Goal: Task Accomplishment & Management: Complete application form

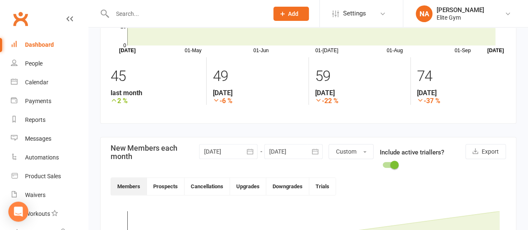
click at [172, 17] on input "text" at bounding box center [186, 14] width 153 height 12
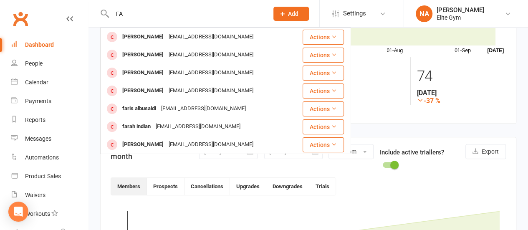
type input "F"
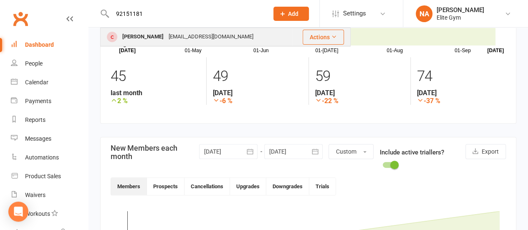
type input "92151181"
click at [166, 39] on div "[EMAIL_ADDRESS][DOMAIN_NAME]" at bounding box center [211, 37] width 90 height 12
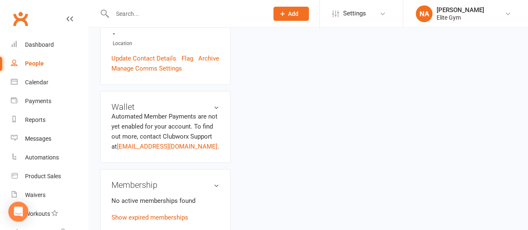
scroll to position [292, 0]
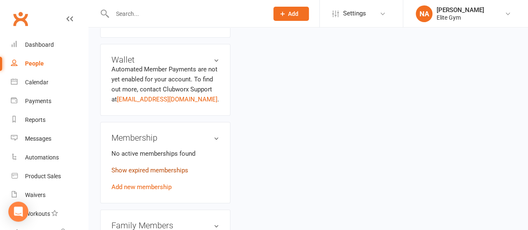
click at [140, 167] on link "Show expired memberships" at bounding box center [150, 171] width 77 height 8
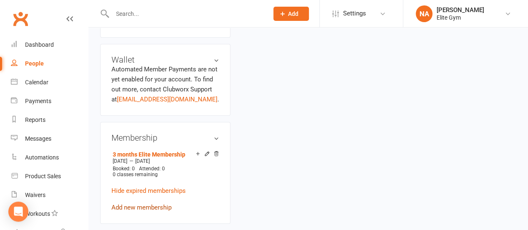
click at [145, 204] on link "Add new membership" at bounding box center [142, 208] width 60 height 8
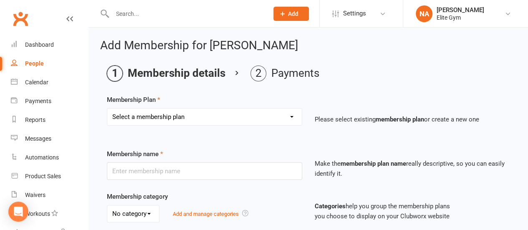
click at [164, 114] on select "Select a membership plan Create new Membership Plan 1 year Elite Membership 6 m…" at bounding box center [204, 117] width 195 height 17
select select "5"
click at [107, 109] on select "Select a membership plan Create new Membership Plan 1 year Elite Membership 6 m…" at bounding box center [204, 117] width 195 height 17
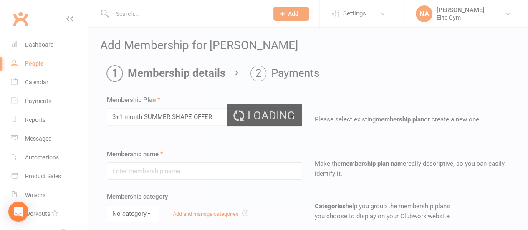
type input "3+1 month SUMMER SHAPE OFFER"
select select "0"
type input "4"
select select "2"
type input "0"
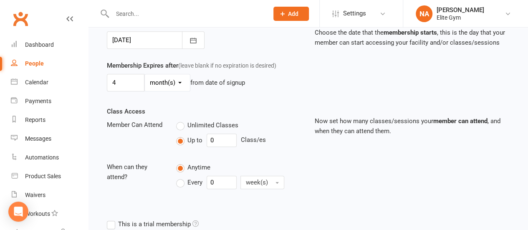
scroll to position [288, 0]
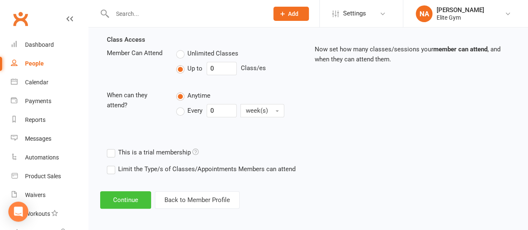
click at [129, 201] on button "Continue" at bounding box center [125, 200] width 51 height 18
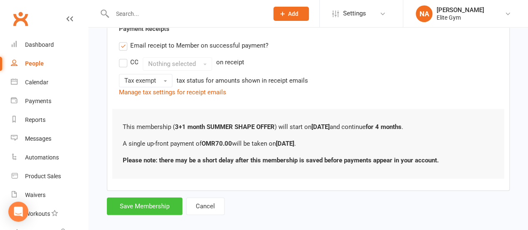
scroll to position [167, 0]
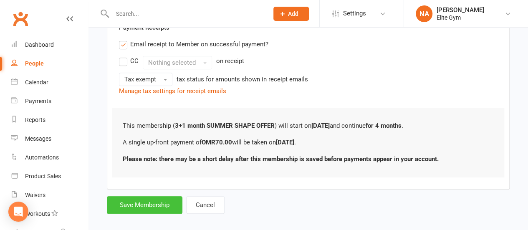
click at [155, 209] on button "Save Membership" at bounding box center [145, 205] width 76 height 18
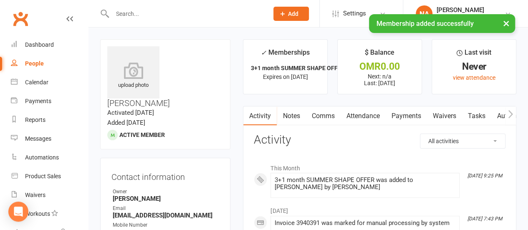
click at [161, 13] on input "text" at bounding box center [186, 14] width 153 height 12
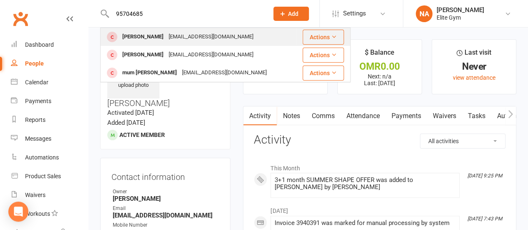
type input "95704685"
click at [155, 41] on div "[PERSON_NAME]" at bounding box center [143, 37] width 46 height 12
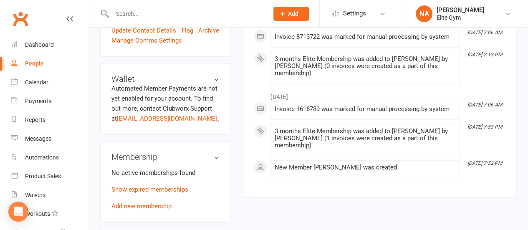
scroll to position [292, 0]
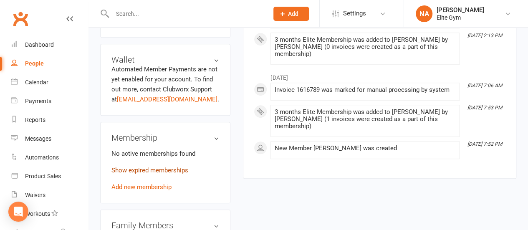
click at [156, 167] on link "Show expired memberships" at bounding box center [150, 171] width 77 height 8
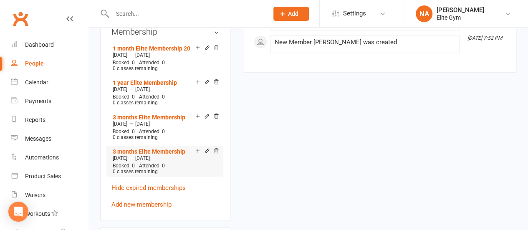
scroll to position [418, 0]
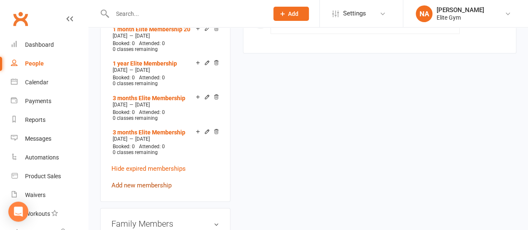
click at [142, 182] on link "Add new membership" at bounding box center [142, 186] width 60 height 8
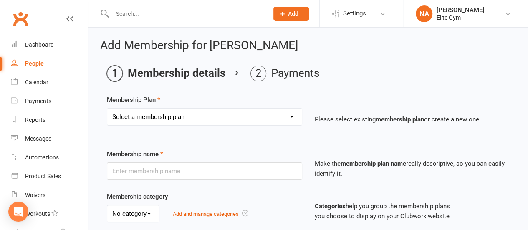
click at [160, 115] on select "Select a membership plan Create new Membership Plan 1 year Elite Membership 6 m…" at bounding box center [204, 117] width 195 height 17
select select "8"
click at [107, 109] on select "Select a membership plan Create new Membership Plan 1 year Elite Membership 6 m…" at bounding box center [204, 117] width 195 height 17
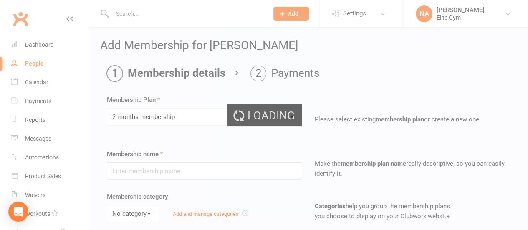
type input "2 months membership"
select select "0"
type input "2"
select select "2"
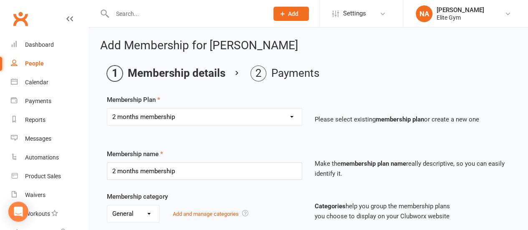
click at [204, 112] on select "Select a membership plan Create new Membership Plan 1 year Elite Membership 6 m…" at bounding box center [204, 117] width 195 height 17
select select "6"
click at [107, 109] on select "Select a membership plan Create new Membership Plan 1 year Elite Membership 6 m…" at bounding box center [204, 117] width 195 height 17
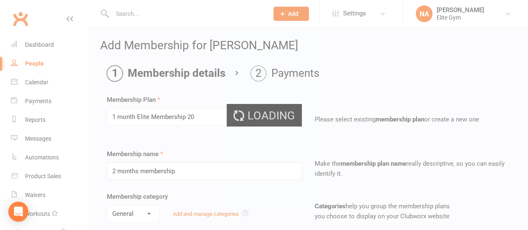
type input "1 month Elite Membership 20"
type input "1"
type input "0"
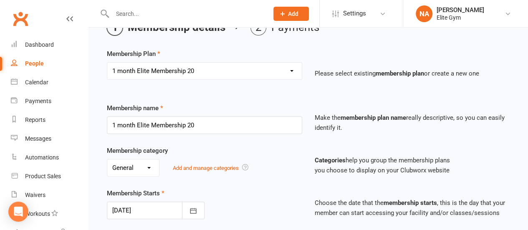
scroll to position [84, 0]
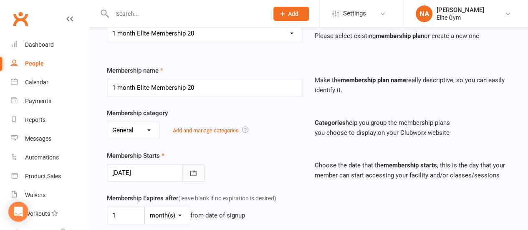
click at [191, 172] on icon "button" at bounding box center [193, 173] width 8 height 8
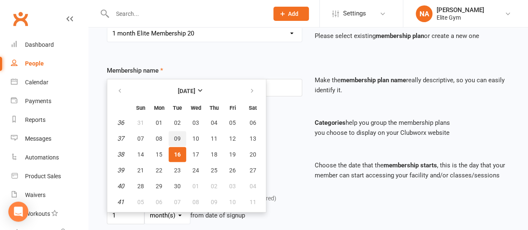
click at [178, 140] on span "09" at bounding box center [177, 138] width 7 height 7
type input "[DATE]"
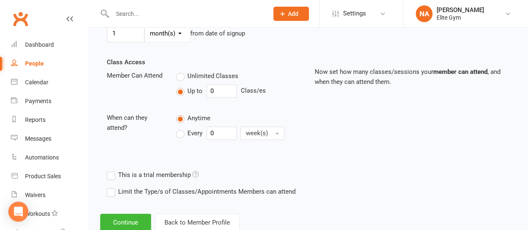
scroll to position [288, 0]
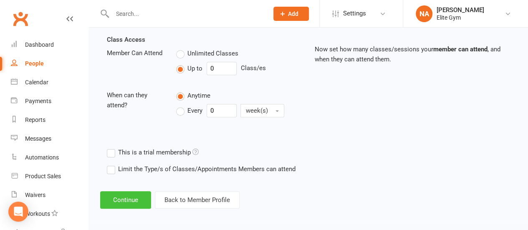
click at [132, 198] on button "Continue" at bounding box center [125, 200] width 51 height 18
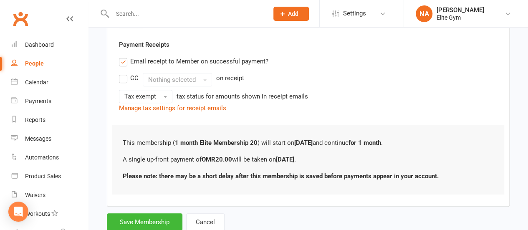
scroll to position [167, 0]
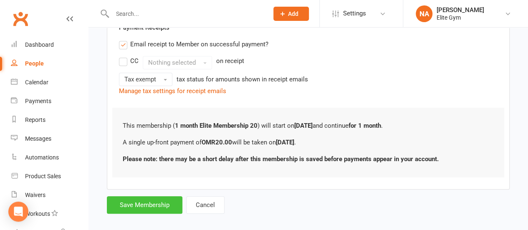
click at [147, 203] on button "Save Membership" at bounding box center [145, 205] width 76 height 18
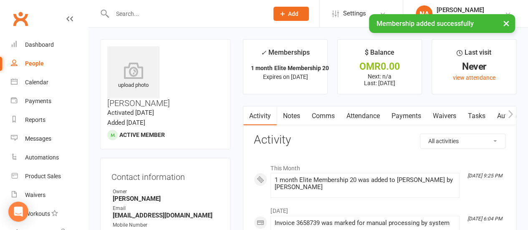
click at [506, 23] on button "×" at bounding box center [506, 23] width 15 height 18
